Goal: Check status: Check status

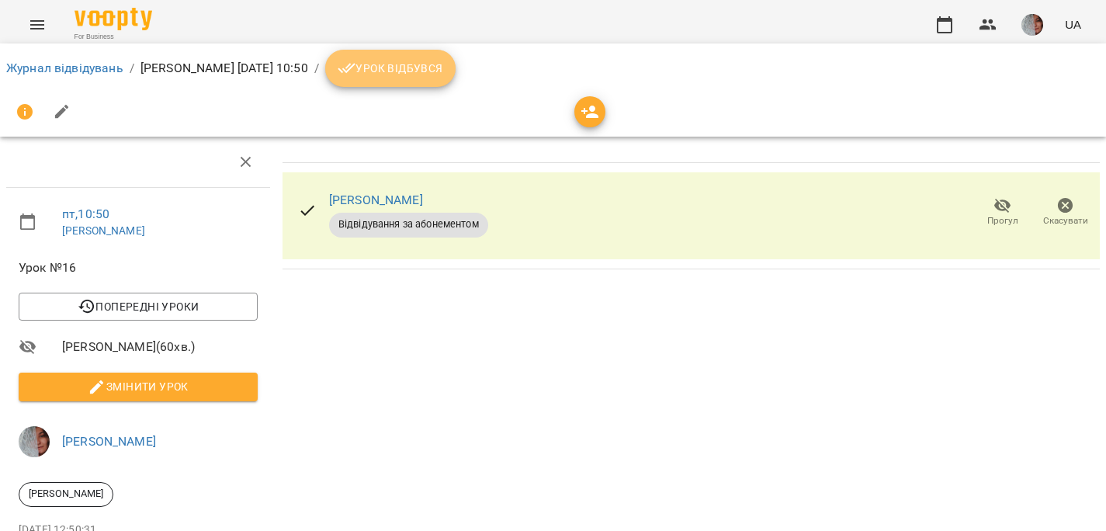
click at [443, 74] on span "Урок відбувся" at bounding box center [391, 68] width 106 height 19
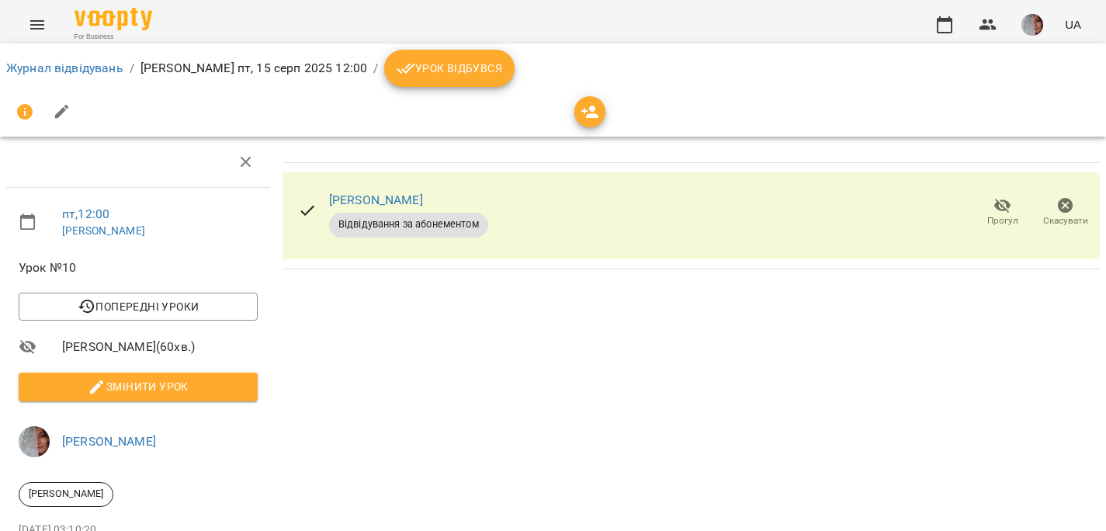
click at [493, 72] on span "Урок відбувся" at bounding box center [450, 68] width 106 height 19
